Goal: Information Seeking & Learning: Learn about a topic

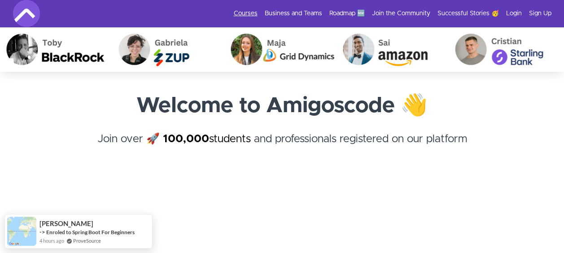
click at [246, 16] on link "Courses" at bounding box center [246, 13] width 24 height 9
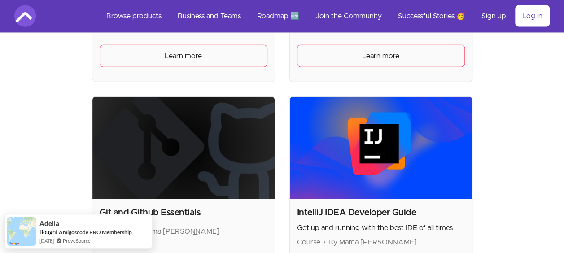
scroll to position [1078, 0]
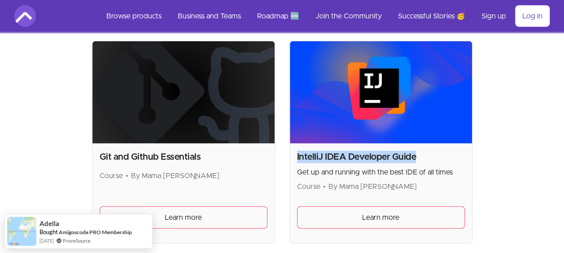
drag, startPoint x: 425, startPoint y: 154, endPoint x: 295, endPoint y: 154, distance: 129.3
click at [295, 154] on div "IntelliJ IDEA Developer Guide Get up and running with the best IDE of all times…" at bounding box center [381, 194] width 182 height 100
drag, startPoint x: 295, startPoint y: 154, endPoint x: 300, endPoint y: 152, distance: 4.7
copy h2 "IntelliJ IDEA Developer Guide"
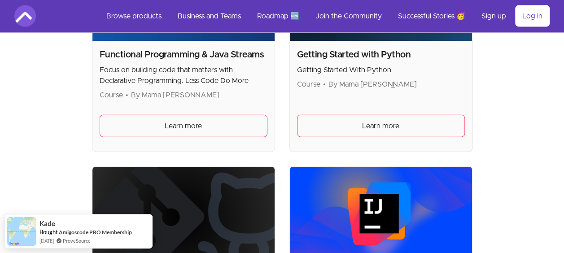
scroll to position [1086, 0]
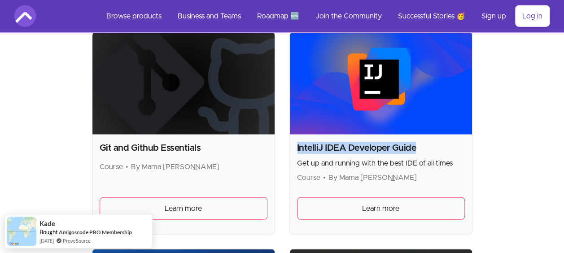
copy h2 "IntelliJ IDEA Developer Guide"
